Goal: Information Seeking & Learning: Learn about a topic

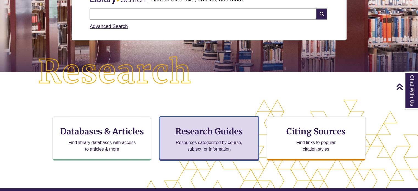
scroll to position [2, 2]
click at [221, 125] on div "Research Guides Resources categorized by course, subject, or information" at bounding box center [209, 139] width 99 height 44
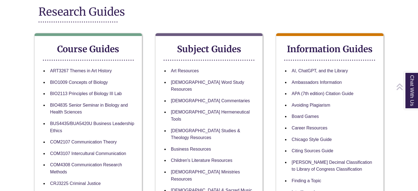
scroll to position [73, 0]
click at [183, 81] on link "[DEMOGRAPHIC_DATA] Word Study Resources" at bounding box center [207, 86] width 73 height 12
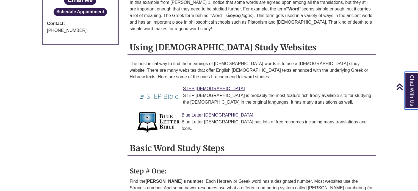
scroll to position [391, 0]
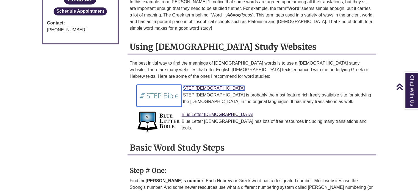
click at [202, 86] on link "STEP Bible" at bounding box center [214, 88] width 62 height 5
